Goal: Find contact information: Obtain details needed to contact an individual or organization

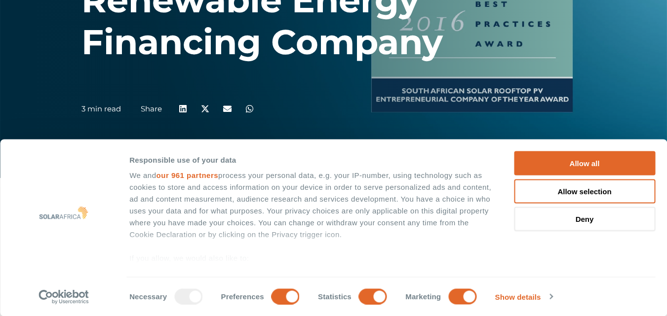
scroll to position [158, 0]
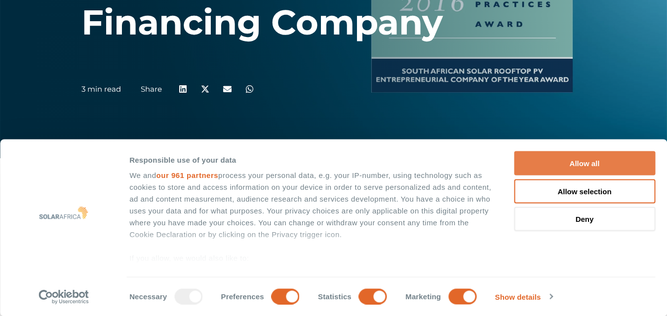
click at [574, 170] on button "Allow all" at bounding box center [584, 164] width 141 height 24
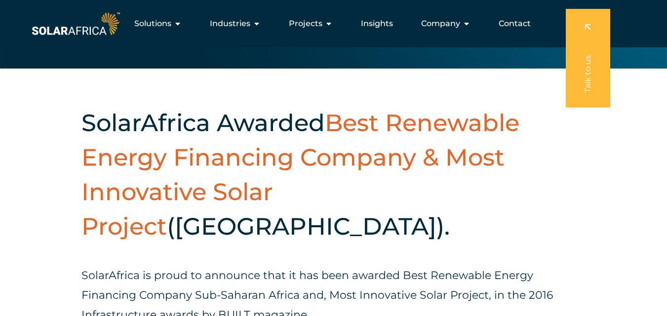
scroll to position [237, 0]
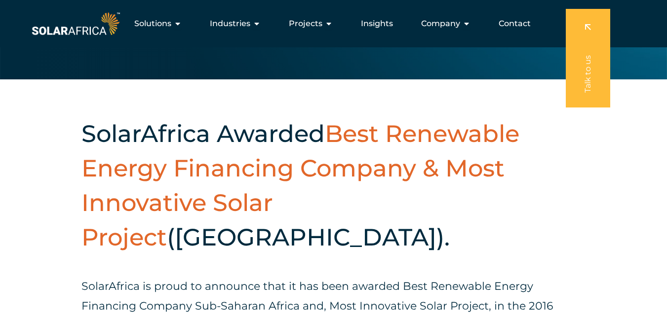
click at [444, 132] on span "Best Renewable Energy Financing Company & Most Innovative Solar Project" at bounding box center [300, 185] width 438 height 132
click at [243, 18] on span "Industries" at bounding box center [230, 24] width 40 height 12
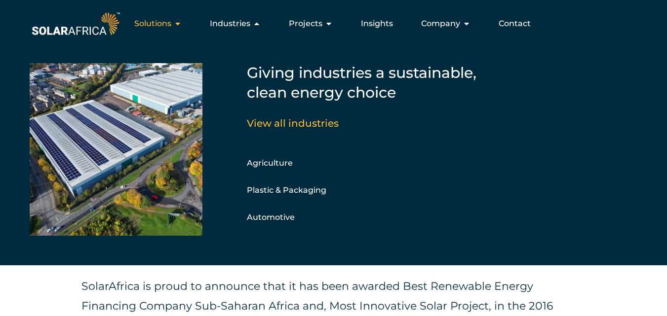
click at [171, 23] on span "Solutions" at bounding box center [152, 24] width 37 height 12
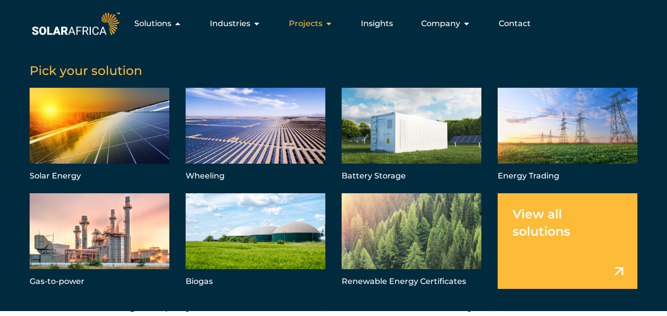
click at [325, 22] on div "Projects Close Projects Open Projects" at bounding box center [311, 24] width 60 height 20
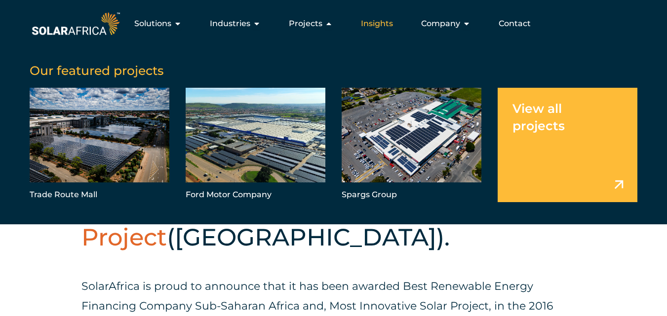
click at [392, 19] on span "Insights" at bounding box center [377, 24] width 32 height 12
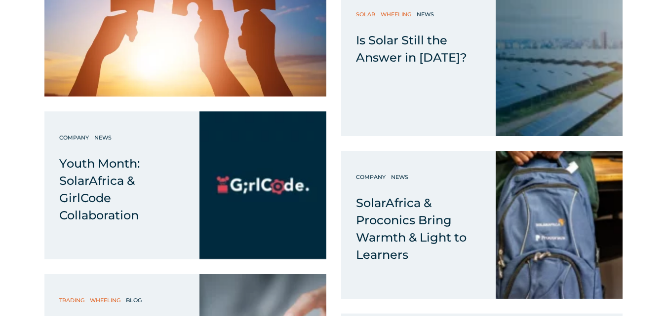
scroll to position [652, 0]
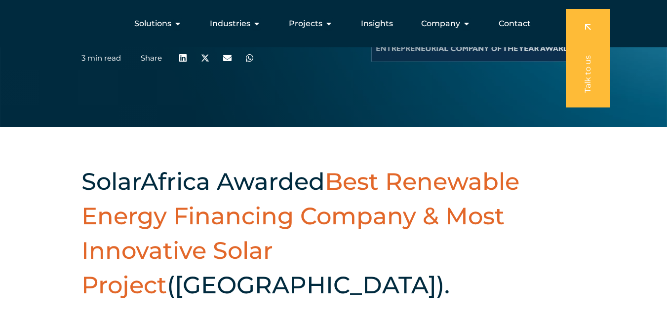
scroll to position [158, 0]
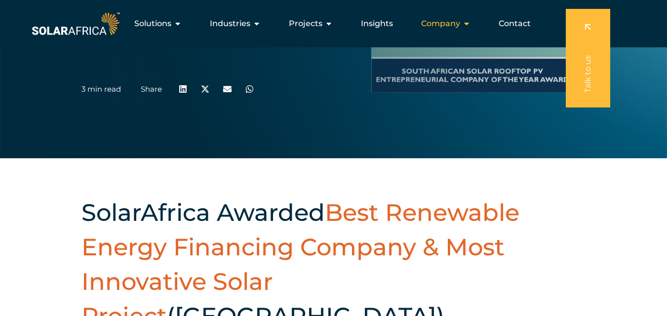
click at [449, 17] on div "Company Close Company Open Company" at bounding box center [445, 24] width 65 height 20
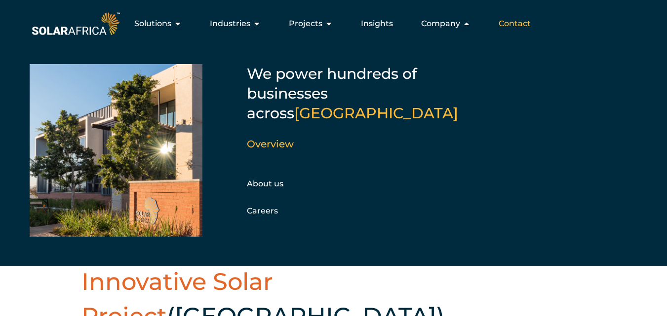
click at [502, 21] on span "Contact" at bounding box center [514, 24] width 32 height 12
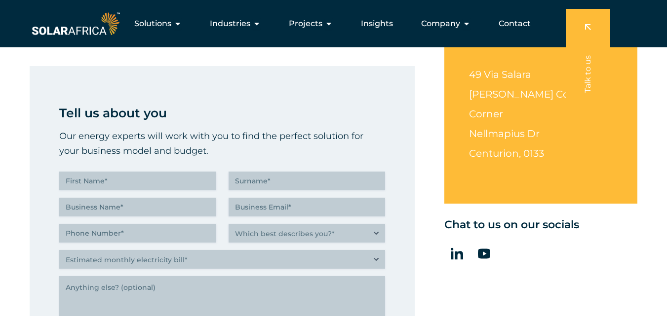
scroll to position [296, 0]
